Goal: Contribute content: Add original content to the website for others to see

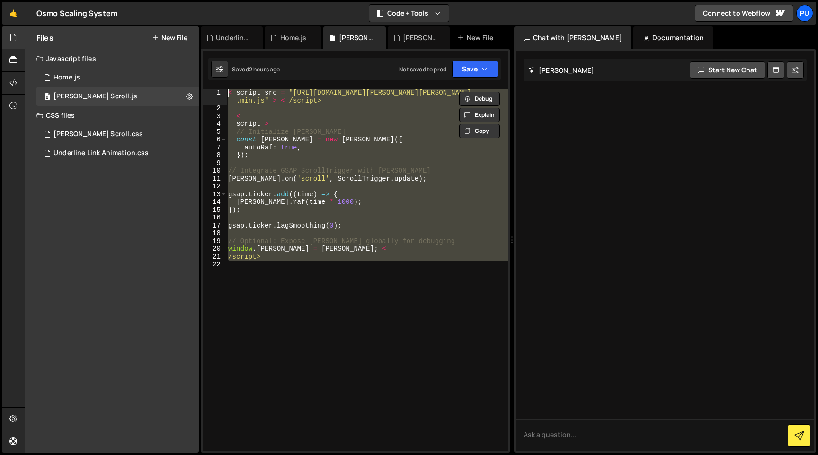
click at [397, 337] on div "< script src = "[URL][DOMAIN_NAME][PERSON_NAME][PERSON_NAME] .min.js" > < /scri…" at bounding box center [367, 270] width 282 height 362
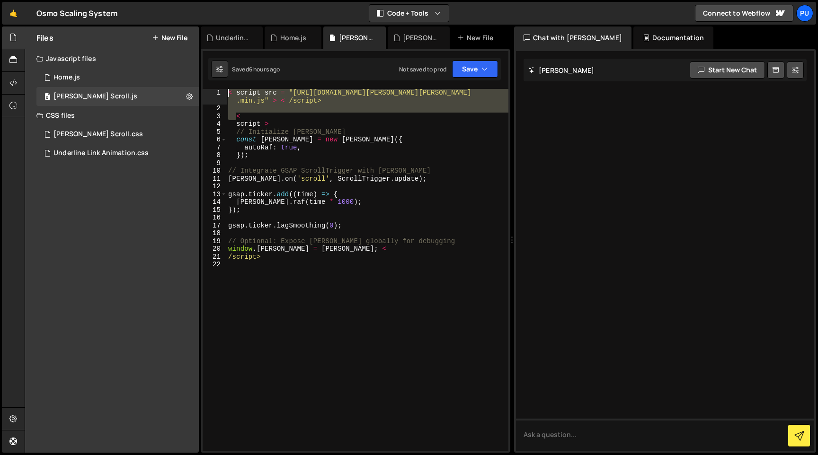
drag, startPoint x: 237, startPoint y: 115, endPoint x: 218, endPoint y: 89, distance: 32.1
click at [218, 89] on div "1 2 3 4 5 6 7 8 9 10 11 12 13 14 15 16 17 18 19 20 21 22 < script src = "[URL][…" at bounding box center [355, 270] width 306 height 362
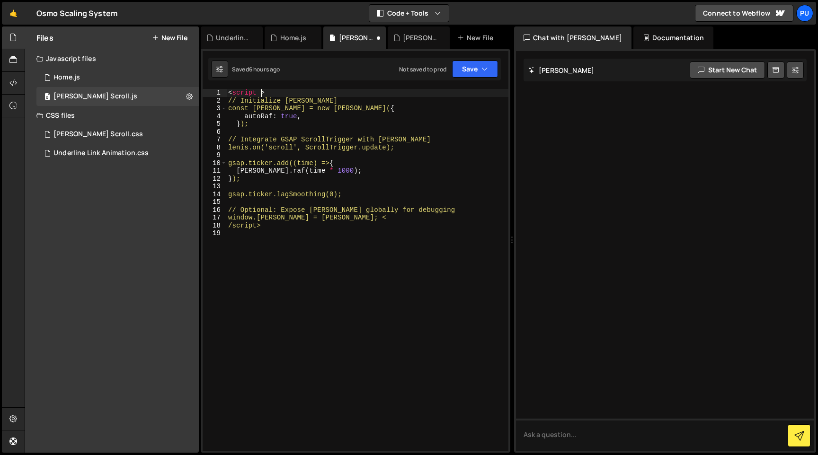
click at [260, 95] on div "< script > // Initialize [PERSON_NAME] const [PERSON_NAME] = new [PERSON_NAME](…" at bounding box center [367, 278] width 282 height 378
type textarea "<script>"
click at [469, 70] on button "Save" at bounding box center [475, 69] width 46 height 17
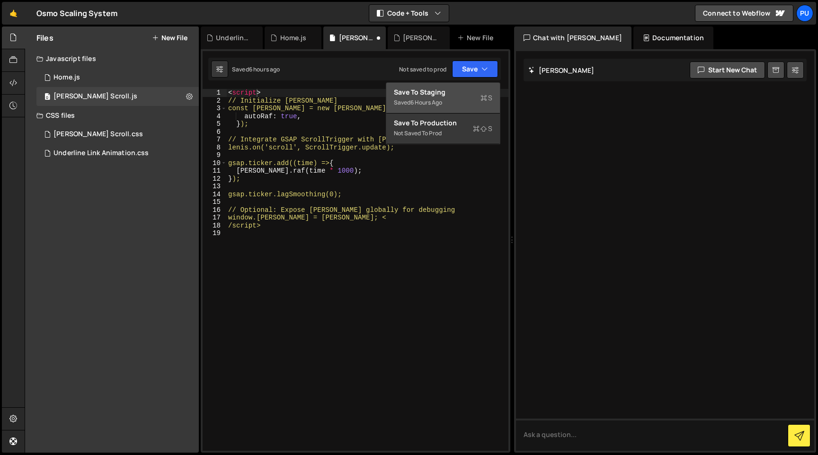
click at [449, 107] on div "Saved 6 hours ago" at bounding box center [443, 102] width 98 height 11
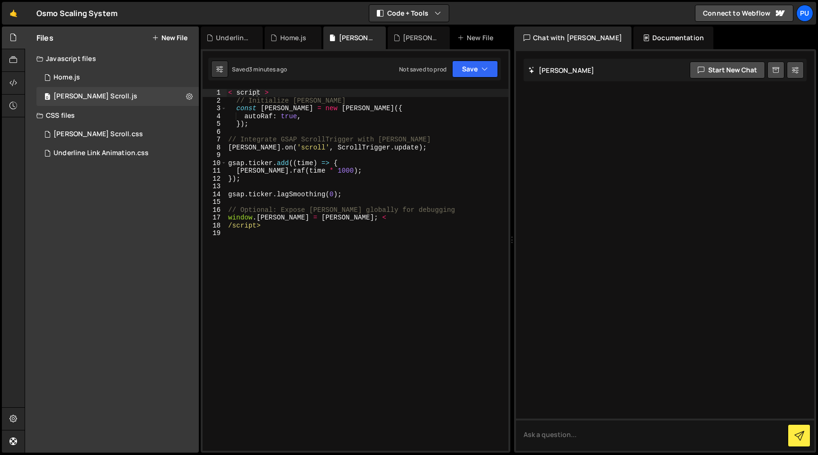
click at [176, 35] on button "New File" at bounding box center [169, 38] width 35 height 8
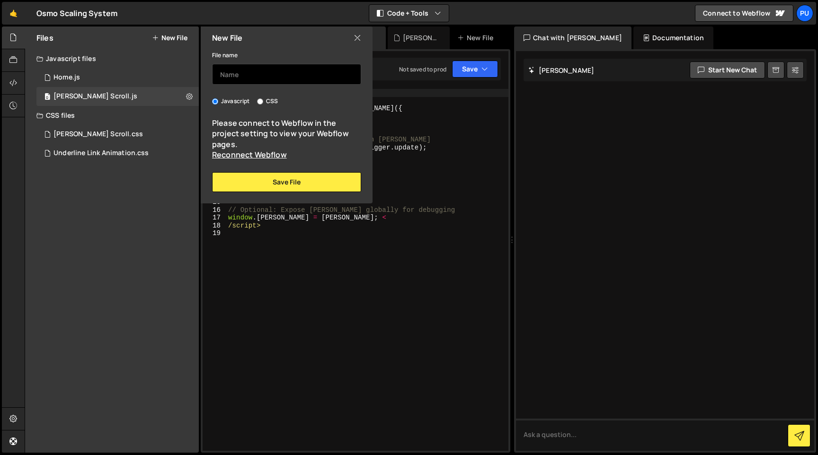
click at [266, 77] on input "text" at bounding box center [286, 74] width 149 height 21
type input "Preloader Logo Reveal"
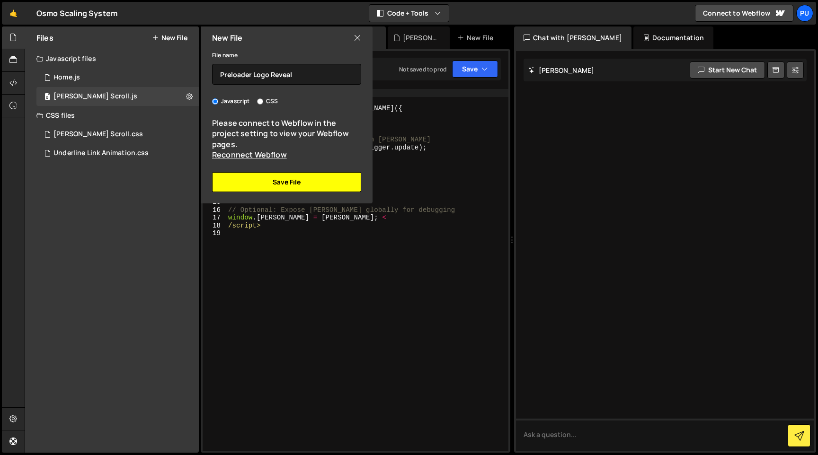
click at [268, 187] on button "Save File" at bounding box center [286, 182] width 149 height 20
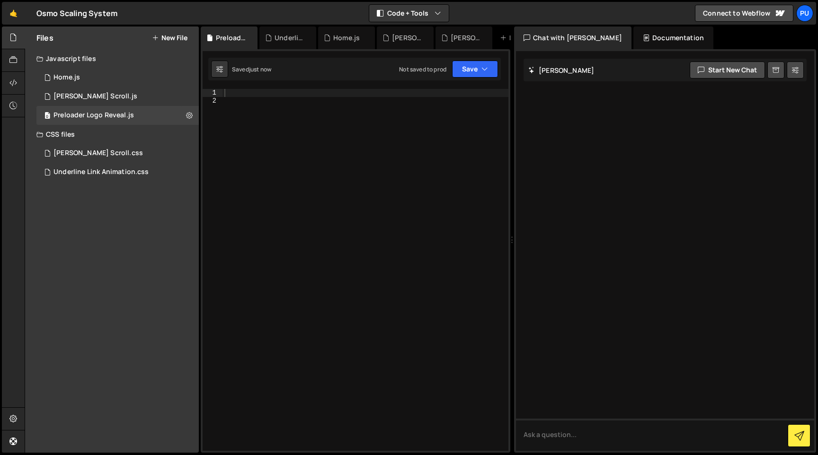
click at [277, 91] on div at bounding box center [365, 278] width 286 height 378
paste textarea "})"
type textarea "})"
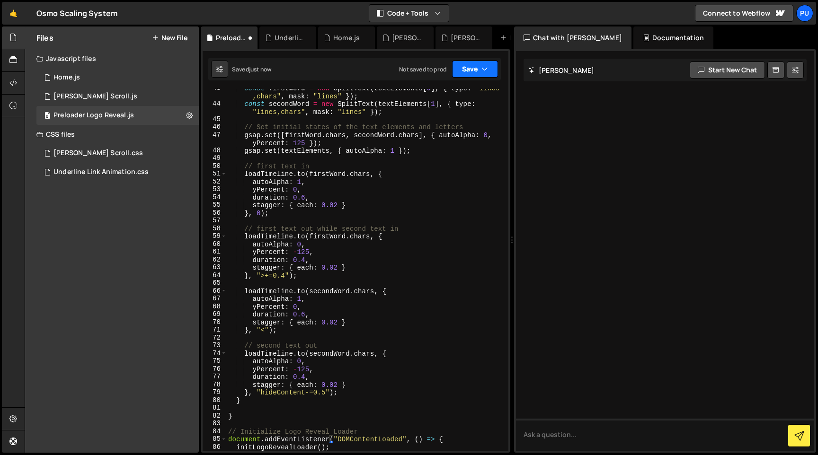
click at [477, 71] on button "Save" at bounding box center [475, 69] width 46 height 17
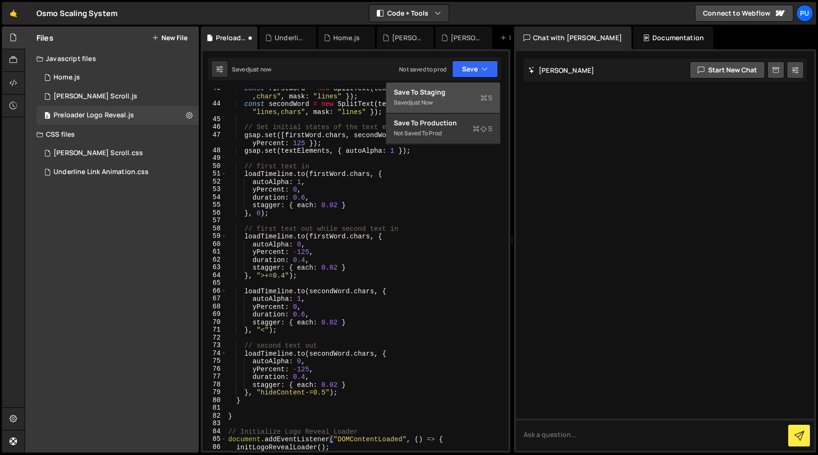
click at [443, 97] on div "Saved just now" at bounding box center [443, 102] width 98 height 11
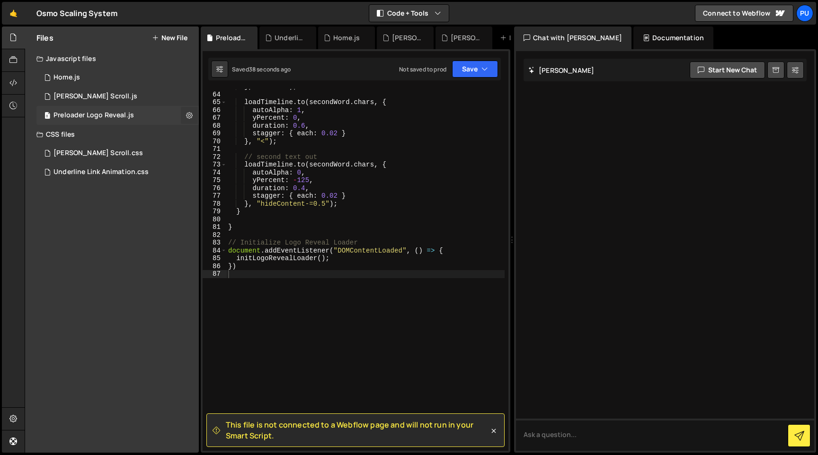
click at [186, 117] on icon at bounding box center [189, 115] width 7 height 9
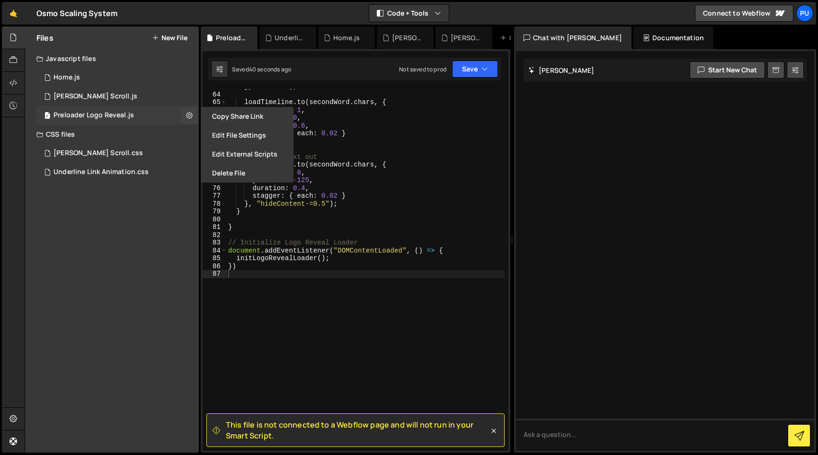
click at [164, 112] on div "0 Preloader Logo Reveal.js 0" at bounding box center [117, 115] width 162 height 19
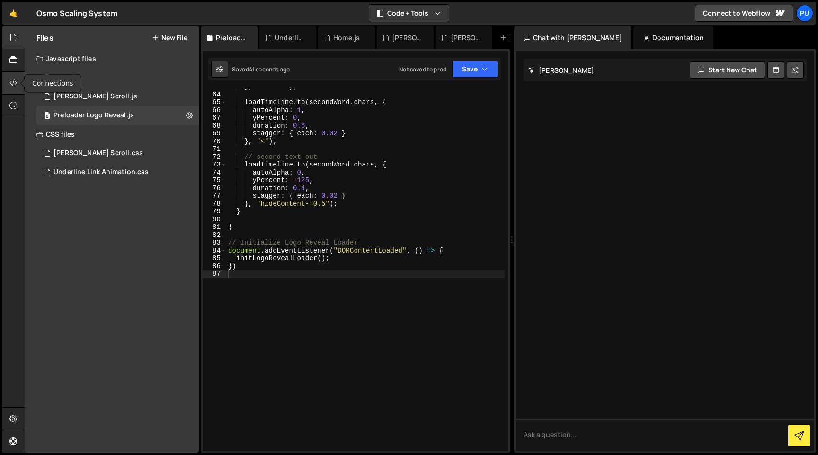
click at [8, 87] on div at bounding box center [13, 83] width 23 height 23
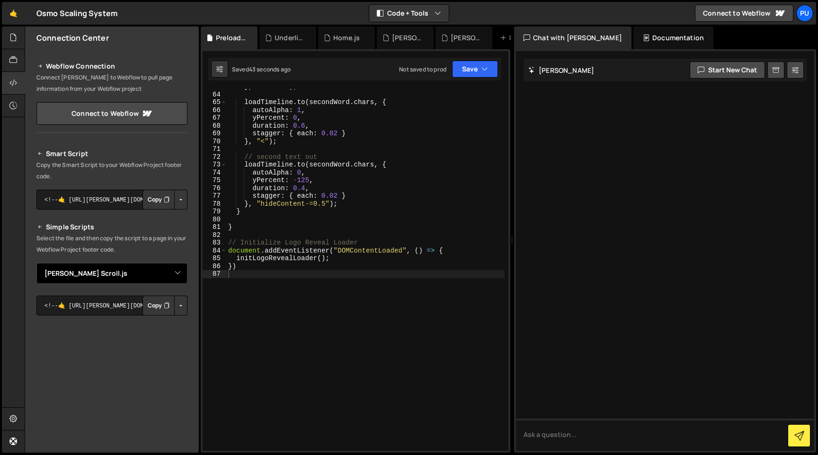
click at [161, 272] on select "Select File Home.js Underline Link Animation.css [PERSON_NAME] Scroll.css [PERS…" at bounding box center [111, 273] width 151 height 21
select select "47680"
click at [36, 263] on select "Select File Home.js Underline Link Animation.css [PERSON_NAME] Scroll.css [PERS…" at bounding box center [111, 273] width 151 height 21
click at [177, 306] on button "Button group with nested dropdown" at bounding box center [180, 306] width 13 height 20
click at [170, 319] on link "Copy Staging js" at bounding box center [147, 323] width 79 height 13
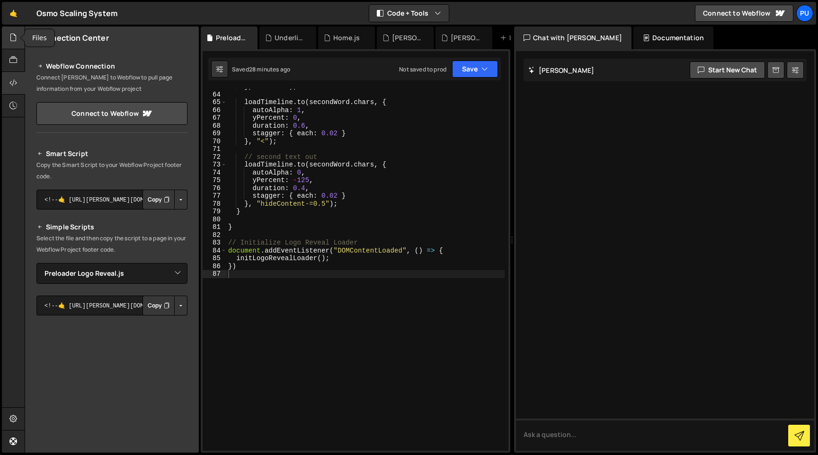
click at [10, 39] on icon at bounding box center [13, 37] width 8 height 10
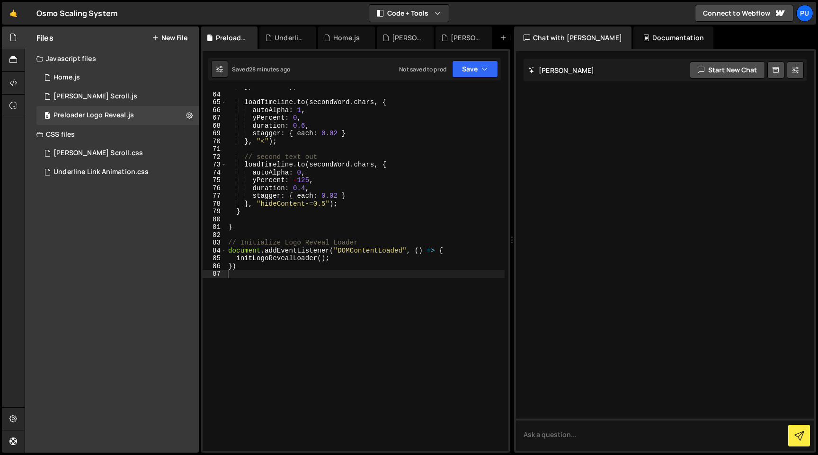
click at [167, 36] on button "New File" at bounding box center [169, 38] width 35 height 8
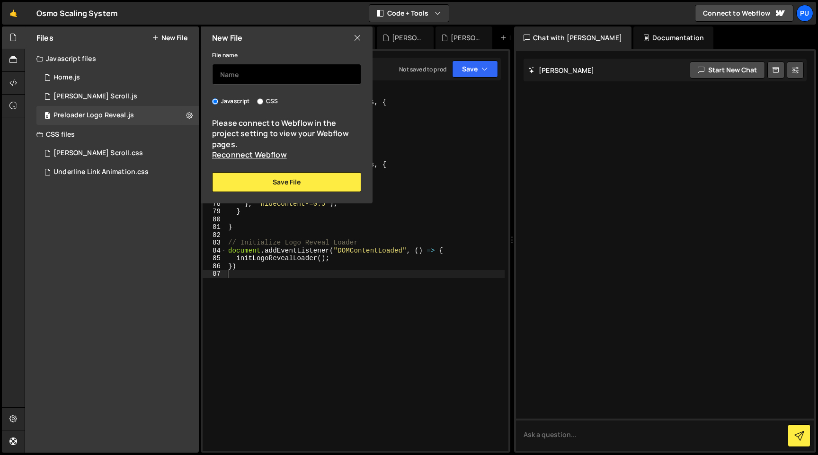
click at [241, 76] on input "text" at bounding box center [286, 74] width 149 height 21
type input "Navigation-One-Page"
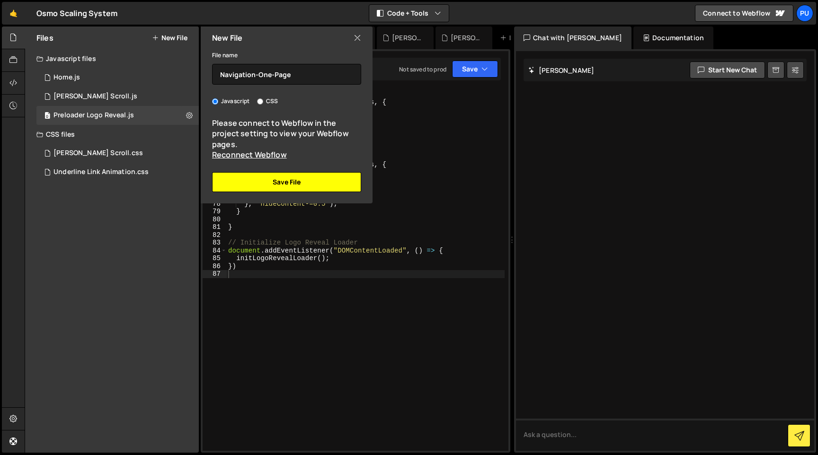
click at [250, 187] on button "Save File" at bounding box center [286, 182] width 149 height 20
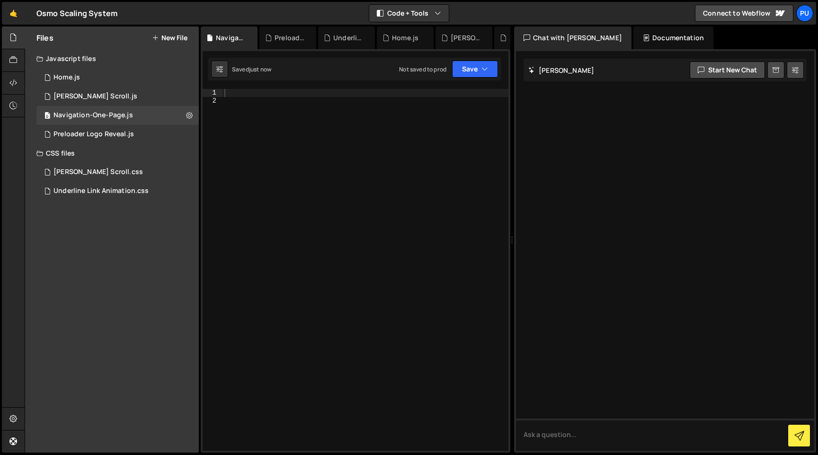
click at [283, 90] on div at bounding box center [365, 278] width 286 height 378
type textarea "v"
paste textarea "});"
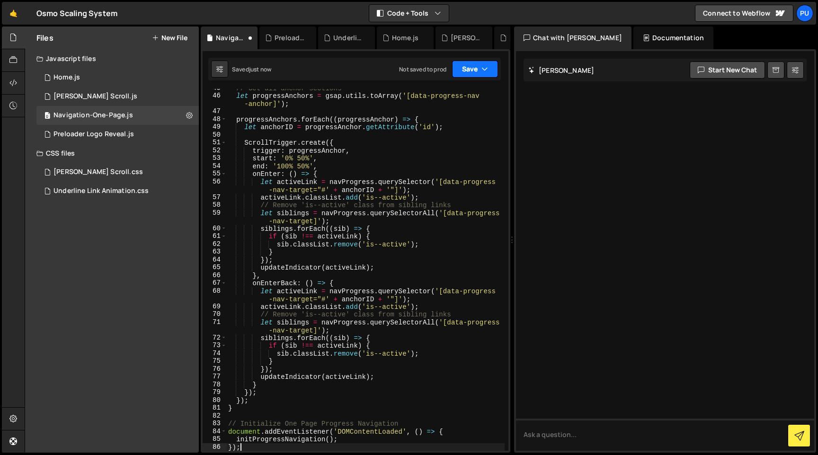
type textarea "});"
click at [466, 74] on button "Save" at bounding box center [475, 69] width 46 height 17
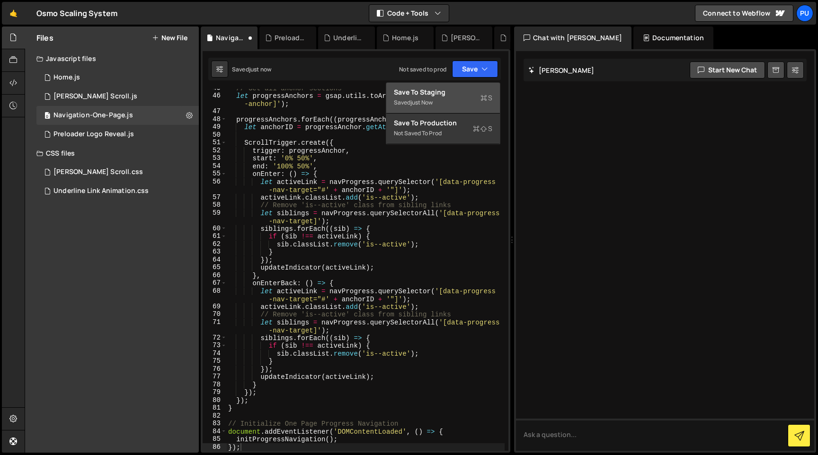
click at [457, 93] on div "Save to Staging S" at bounding box center [443, 92] width 98 height 9
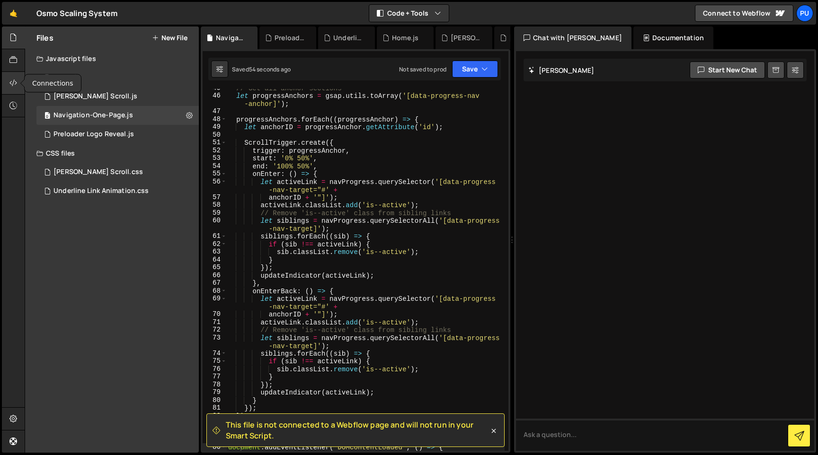
click at [6, 85] on div at bounding box center [13, 83] width 23 height 23
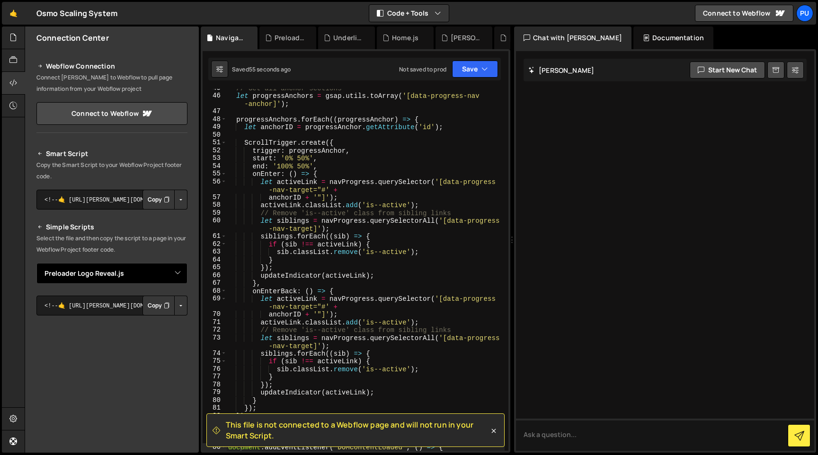
click at [176, 280] on select "Select File Home.js Underline Link Animation.css [PERSON_NAME] Scroll.css [PERS…" at bounding box center [111, 273] width 151 height 21
select select "47682"
click at [36, 263] on select "Select File Home.js Underline Link Animation.css [PERSON_NAME] Scroll.css [PERS…" at bounding box center [111, 273] width 151 height 21
click at [175, 302] on button "Button group with nested dropdown" at bounding box center [180, 306] width 13 height 20
click at [167, 324] on link "Copy Staging js" at bounding box center [147, 323] width 79 height 13
